Goal: Information Seeking & Learning: Learn about a topic

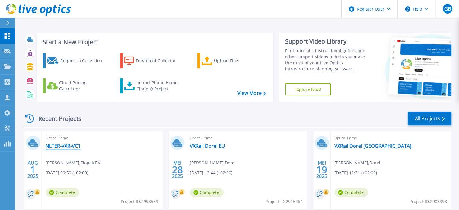
click at [71, 146] on link "NLTER-VXR-VC1" at bounding box center [63, 146] width 35 height 6
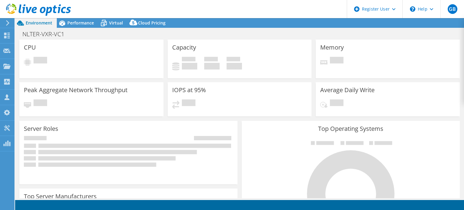
select select "USD"
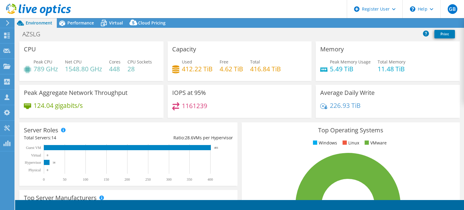
select select "EUFrankfurt"
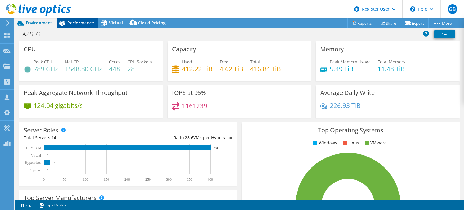
click at [91, 23] on span "Performance" at bounding box center [80, 23] width 27 height 6
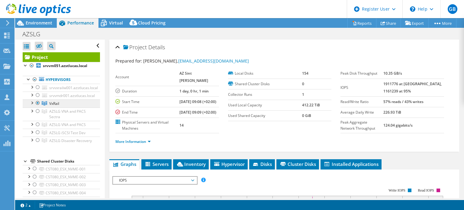
click at [69, 103] on link "VxRail" at bounding box center [61, 103] width 77 height 8
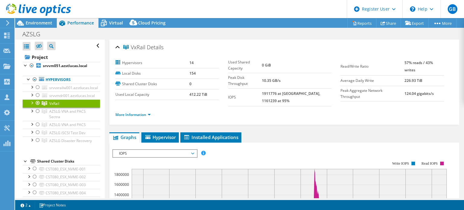
click at [278, 91] on b "1911776 at [GEOGRAPHIC_DATA], 1161239 at 95%" at bounding box center [291, 97] width 58 height 12
click at [140, 112] on link "More Information" at bounding box center [132, 114] width 35 height 5
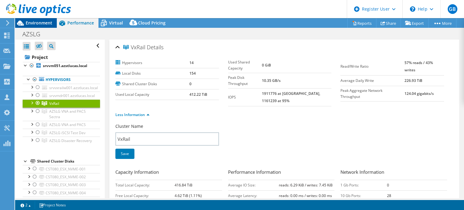
click at [41, 22] on span "Environment" at bounding box center [39, 23] width 27 height 6
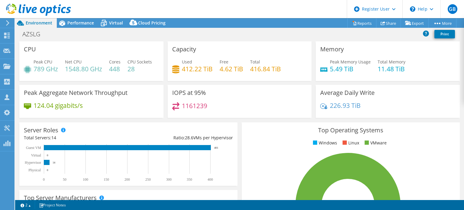
click at [90, 17] on header "GB Dell User [PERSON_NAME] [PERSON_NAME][EMAIL_ADDRESS][PERSON_NAME][DOMAIN_NAM…" at bounding box center [232, 9] width 464 height 18
click at [72, 25] on span "Performance" at bounding box center [80, 23] width 27 height 6
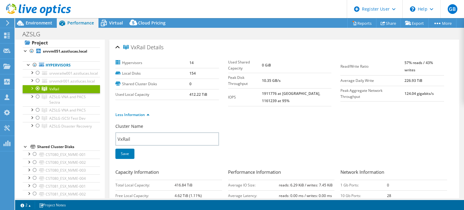
scroll to position [15, 0]
click at [29, 88] on div at bounding box center [32, 87] width 6 height 6
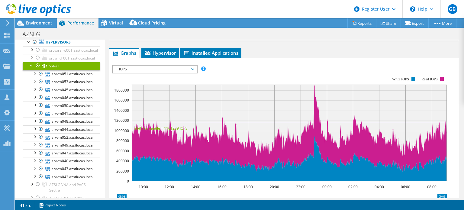
scroll to position [222, 0]
